Goal: Navigation & Orientation: Find specific page/section

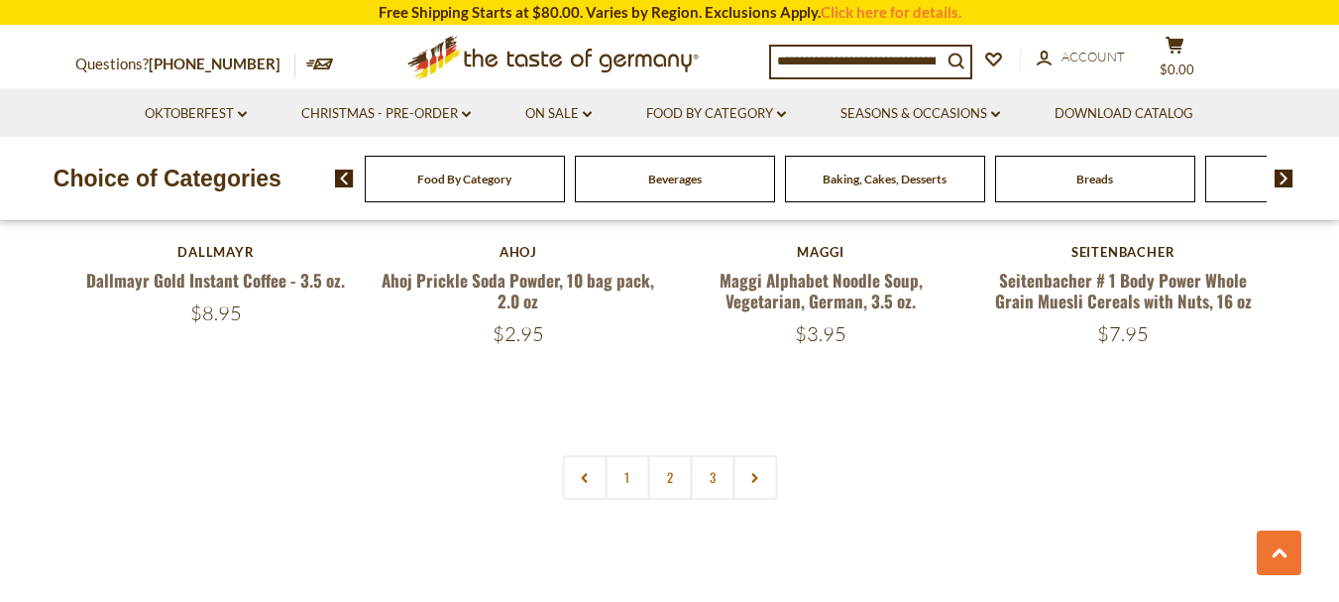
scroll to position [4758, 0]
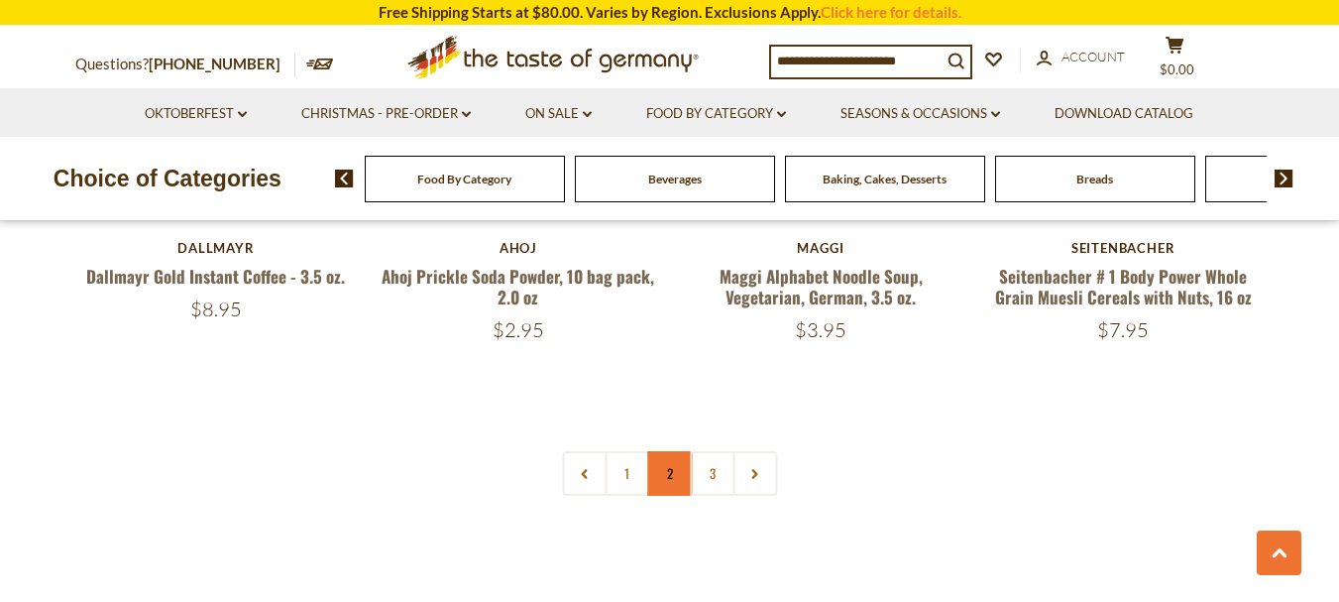
click at [666, 451] on link "2" at bounding box center [669, 473] width 45 height 45
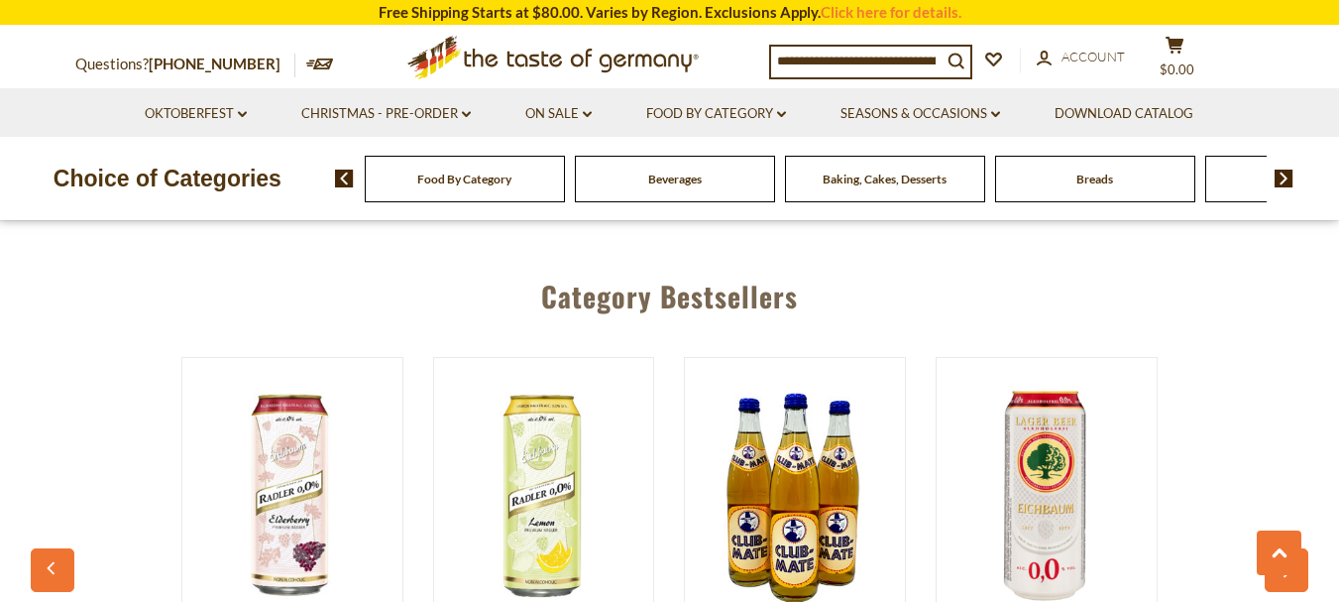
scroll to position [5156, 0]
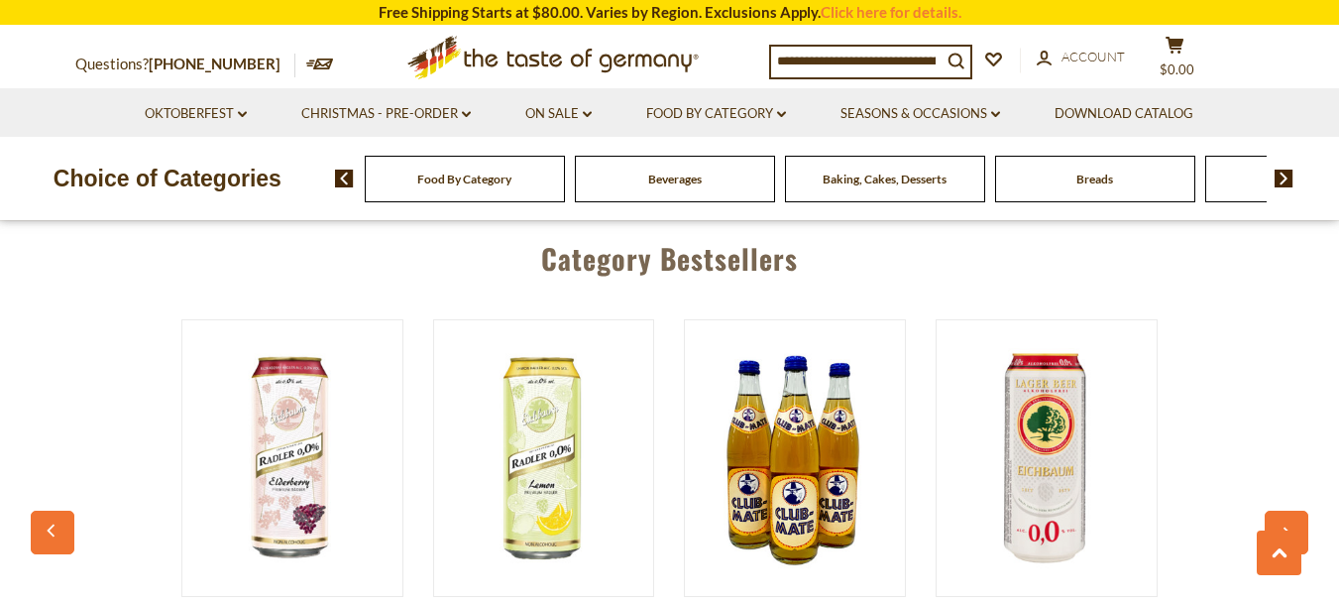
click at [565, 180] on div "Beverages" at bounding box center [465, 179] width 200 height 47
click at [565, 187] on div "Beverages" at bounding box center [465, 179] width 200 height 47
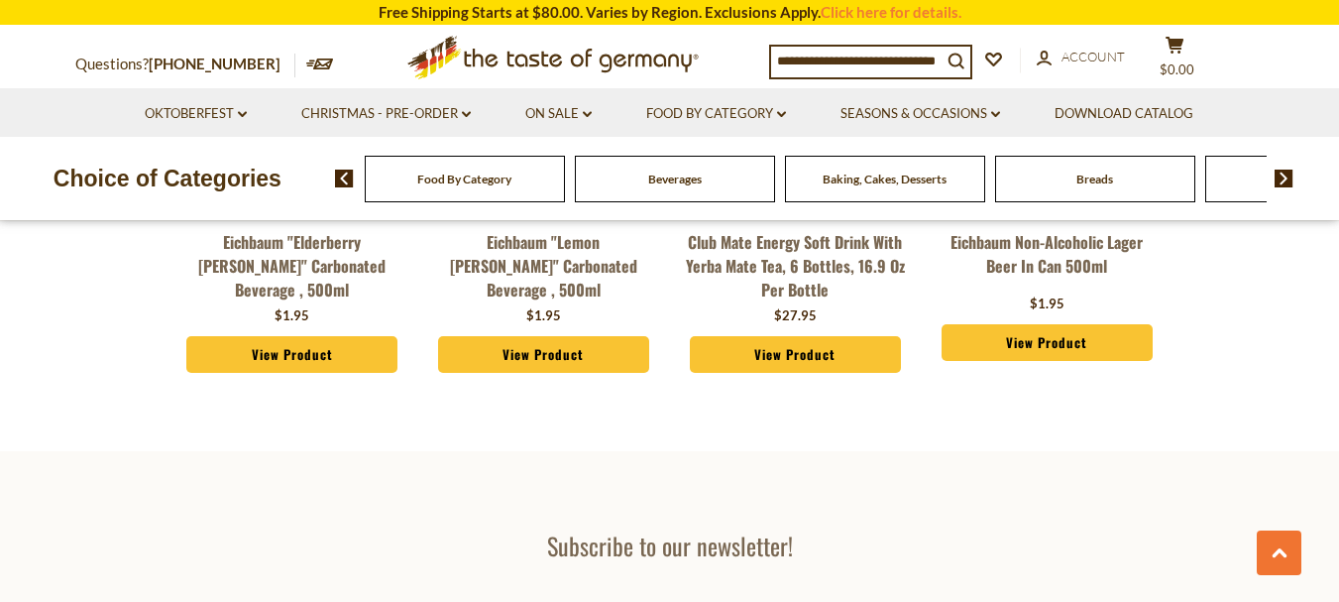
scroll to position [5553, 0]
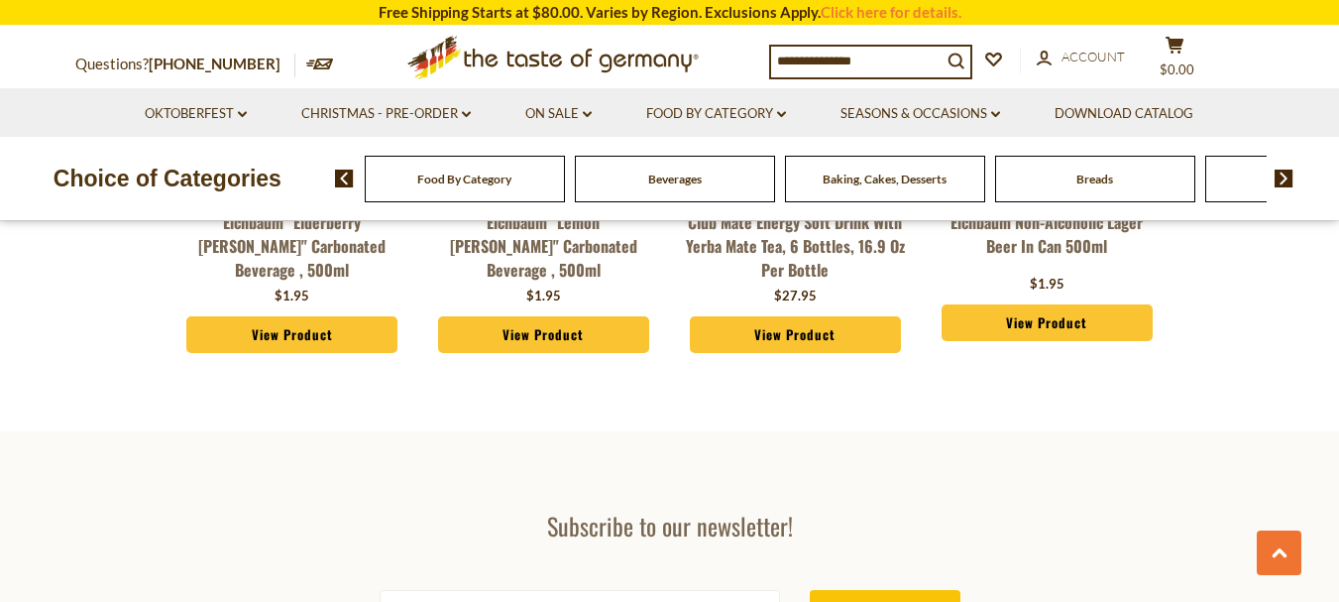
click at [565, 178] on div "Breads" at bounding box center [465, 179] width 200 height 47
click at [1282, 177] on img at bounding box center [1284, 178] width 19 height 18
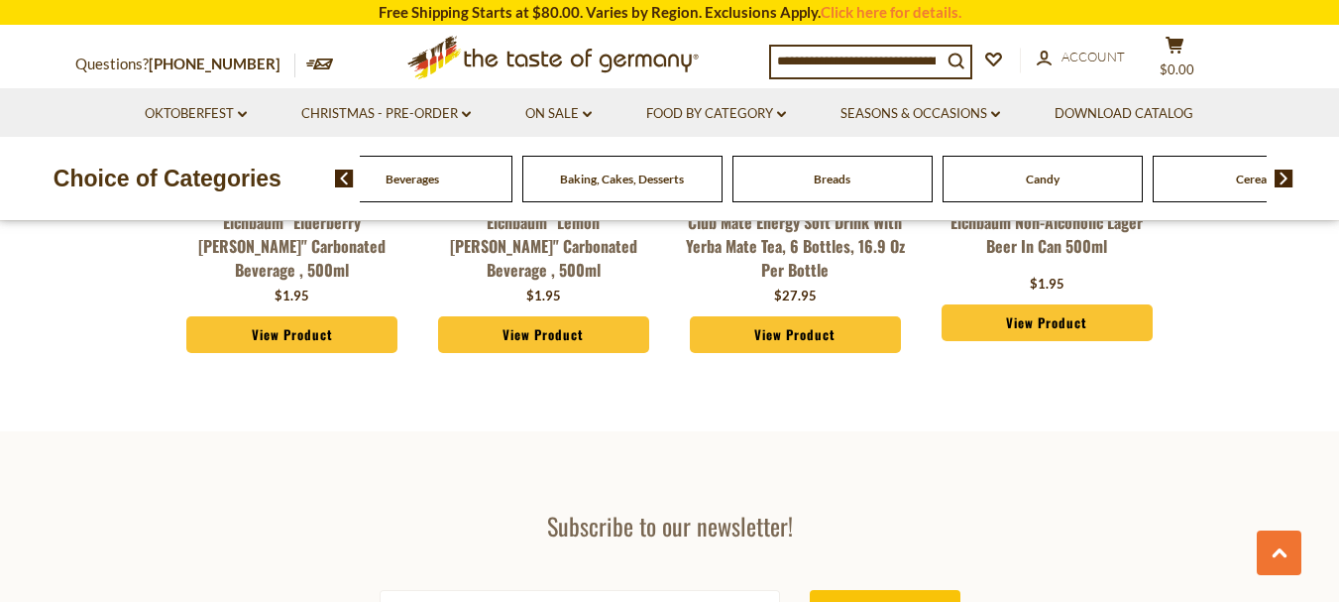
click at [1282, 177] on img at bounding box center [1284, 178] width 19 height 18
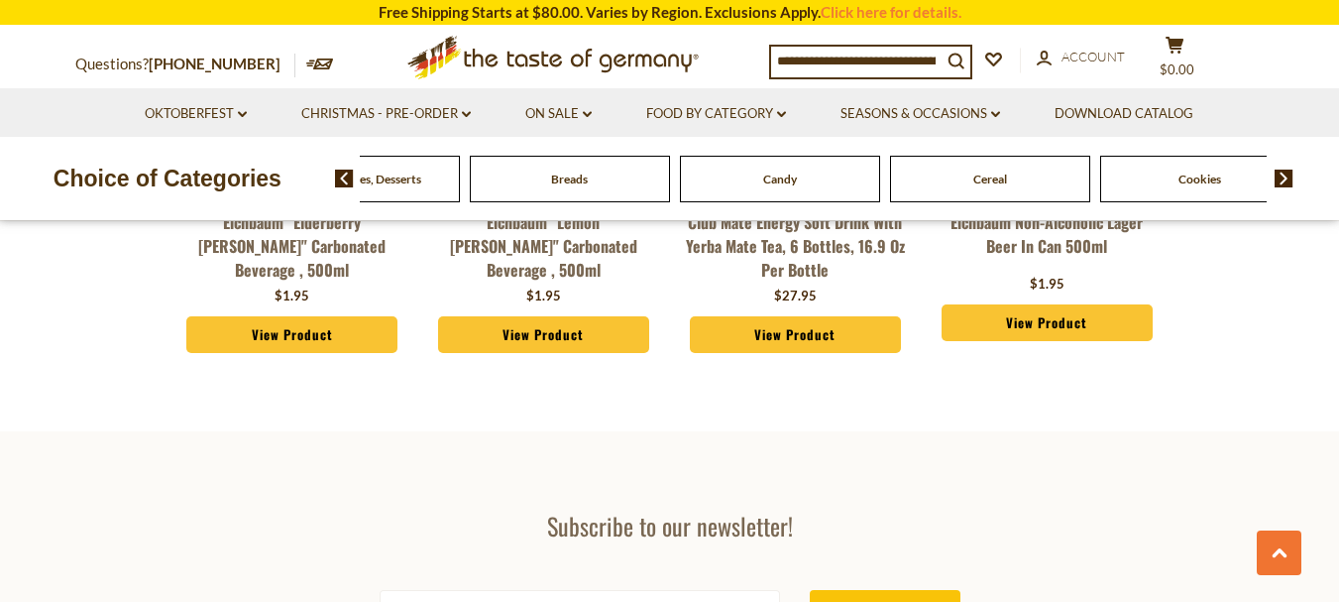
click at [1198, 185] on span "Cookies" at bounding box center [1200, 178] width 43 height 15
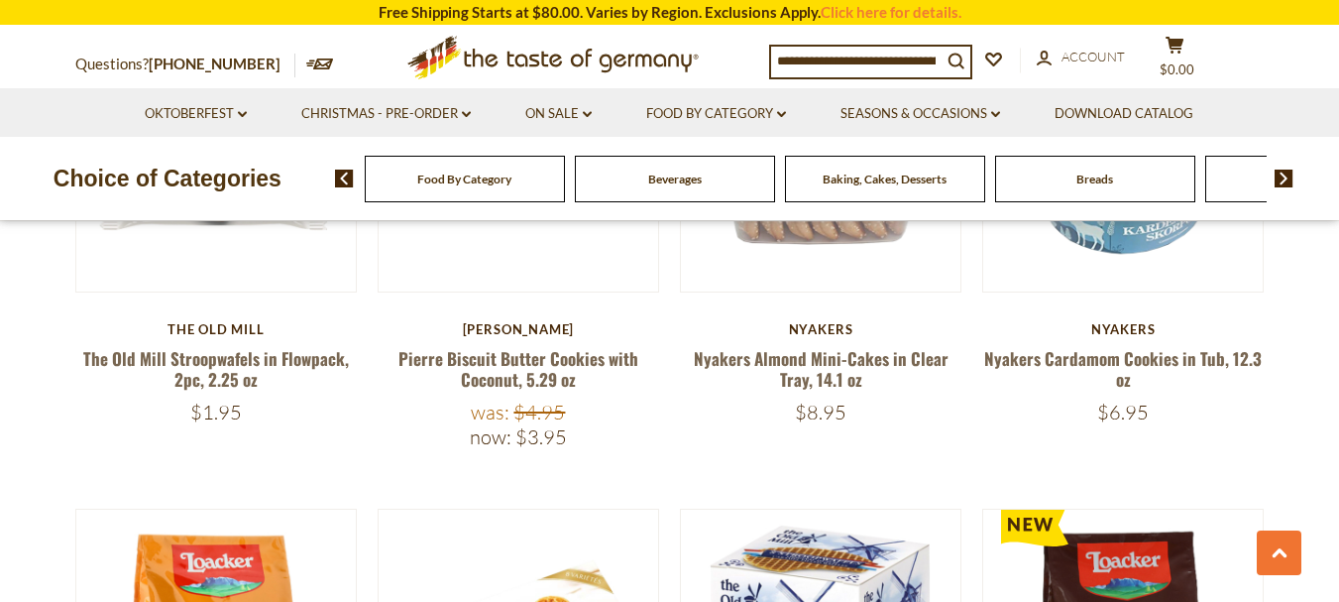
scroll to position [1285, 0]
